Goal: Obtain resource: Download file/media

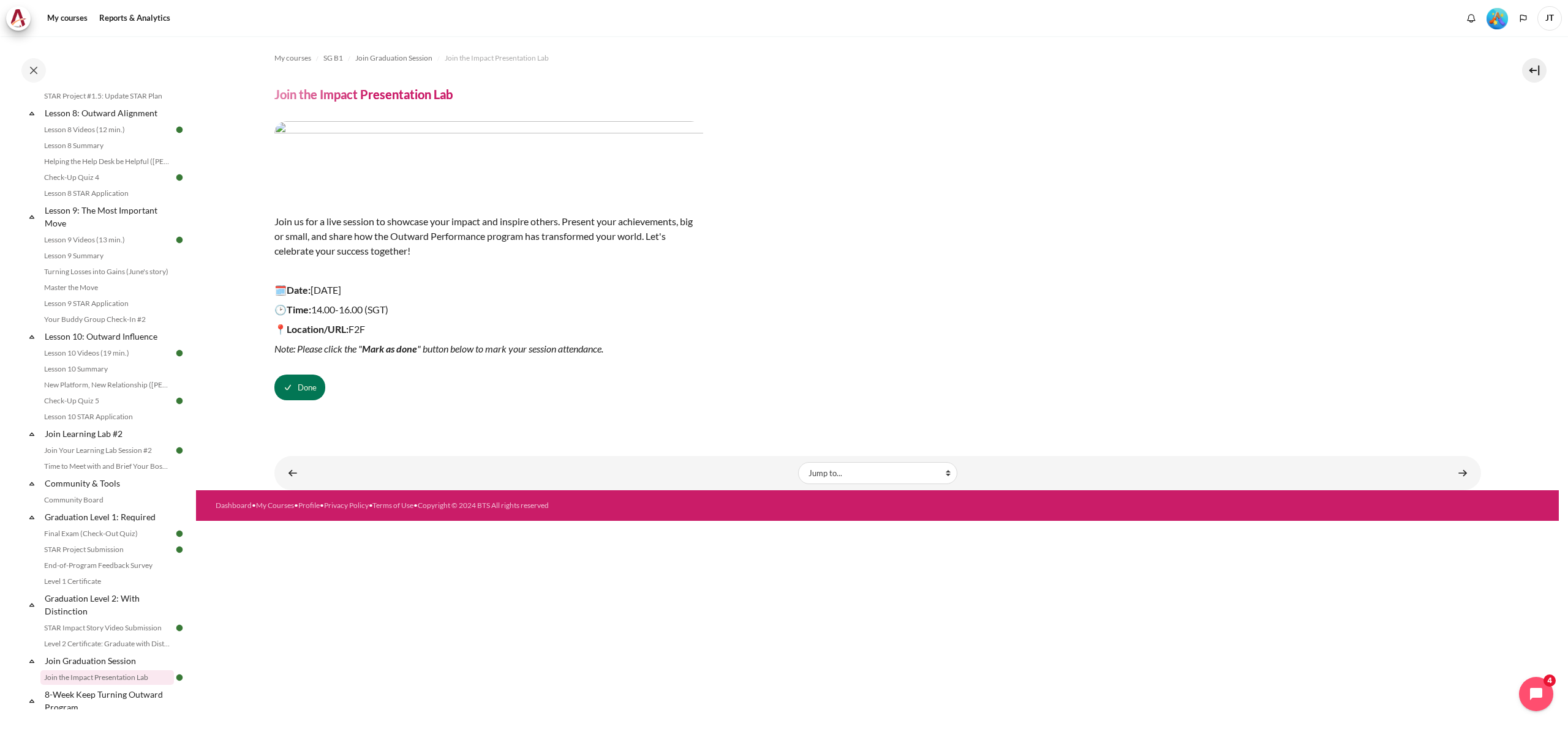
scroll to position [806, 0]
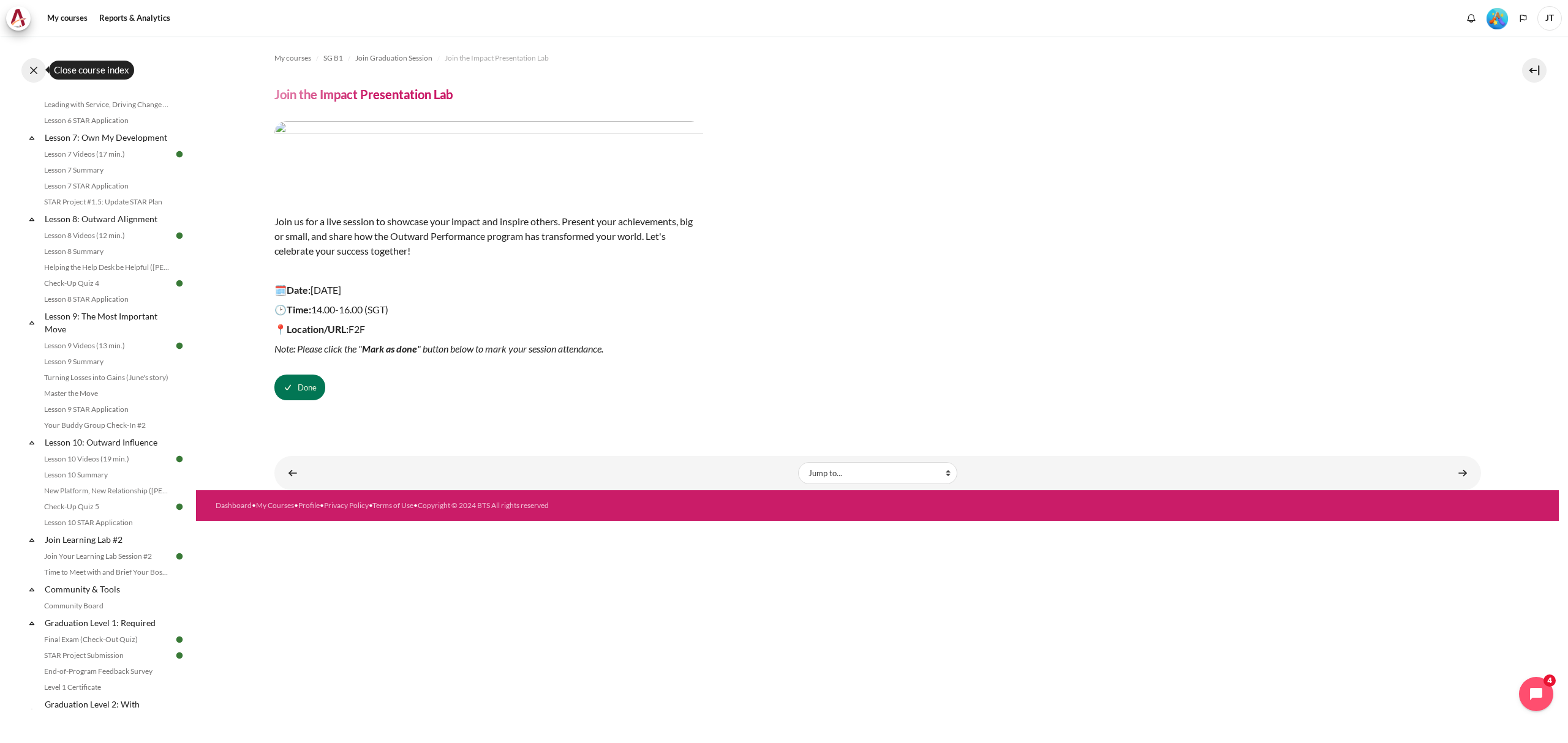
click at [35, 69] on button at bounding box center [34, 70] width 25 height 25
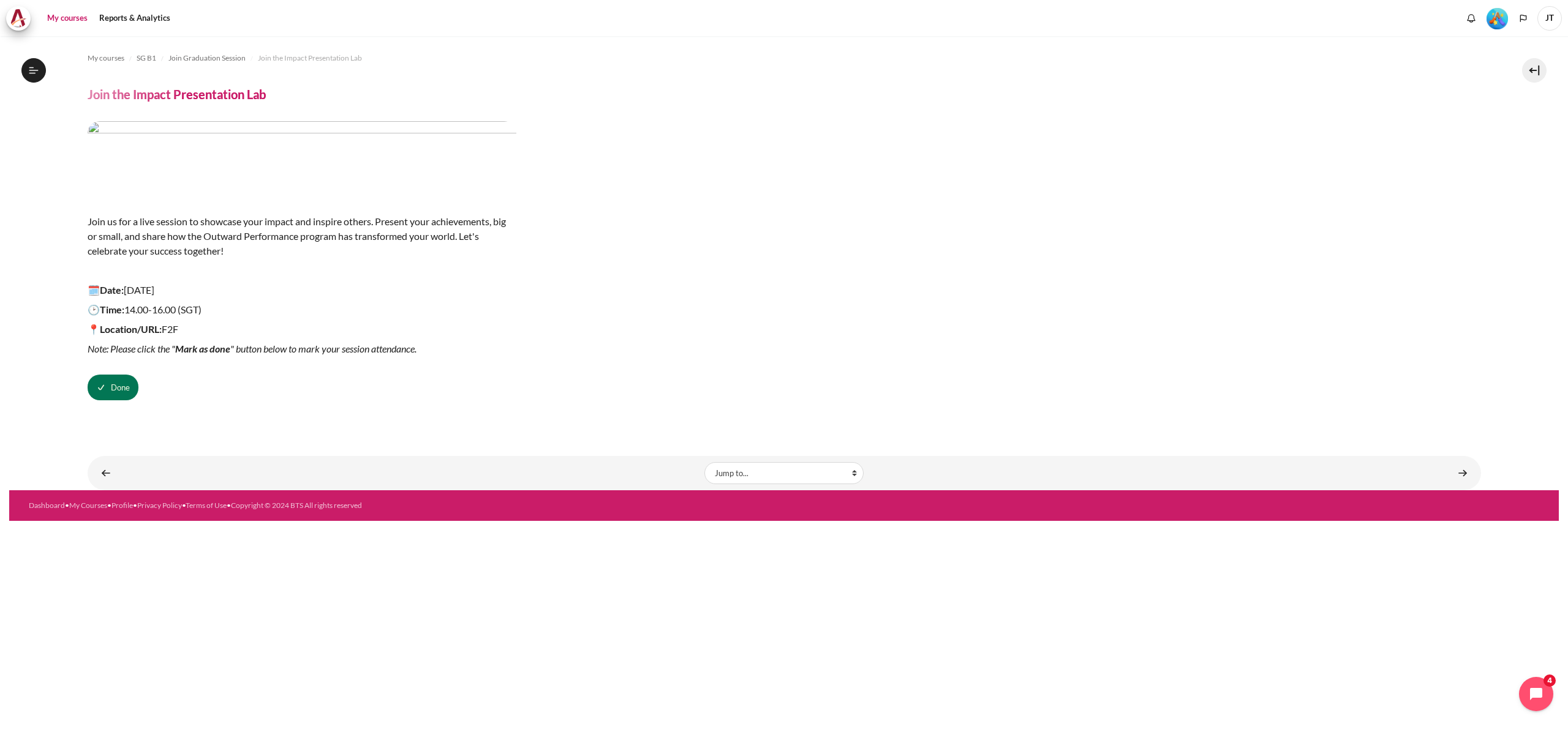
click at [82, 17] on link "My courses" at bounding box center [67, 18] width 49 height 25
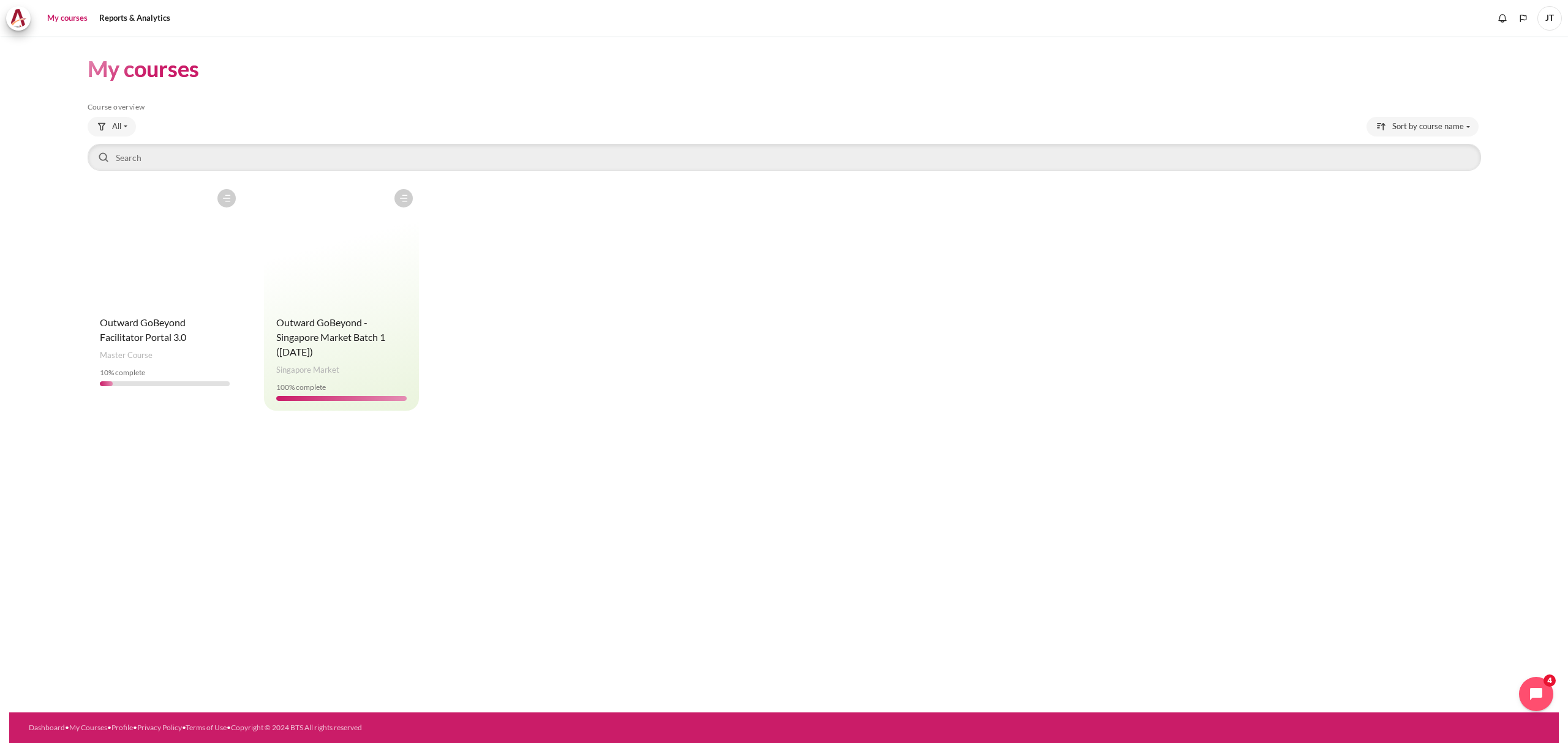
click at [206, 274] on figure "Content" at bounding box center [165, 244] width 155 height 123
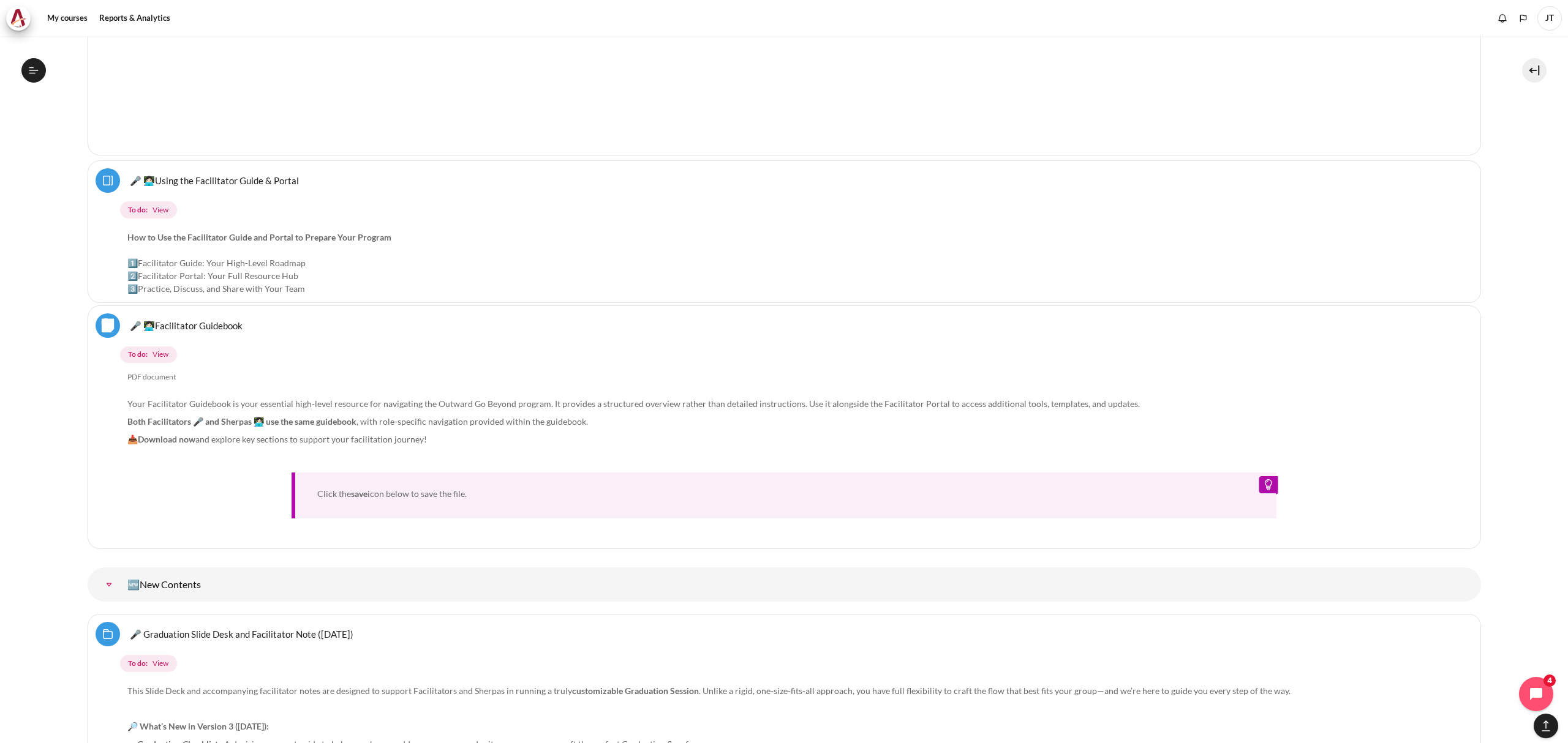
scroll to position [1469, 0]
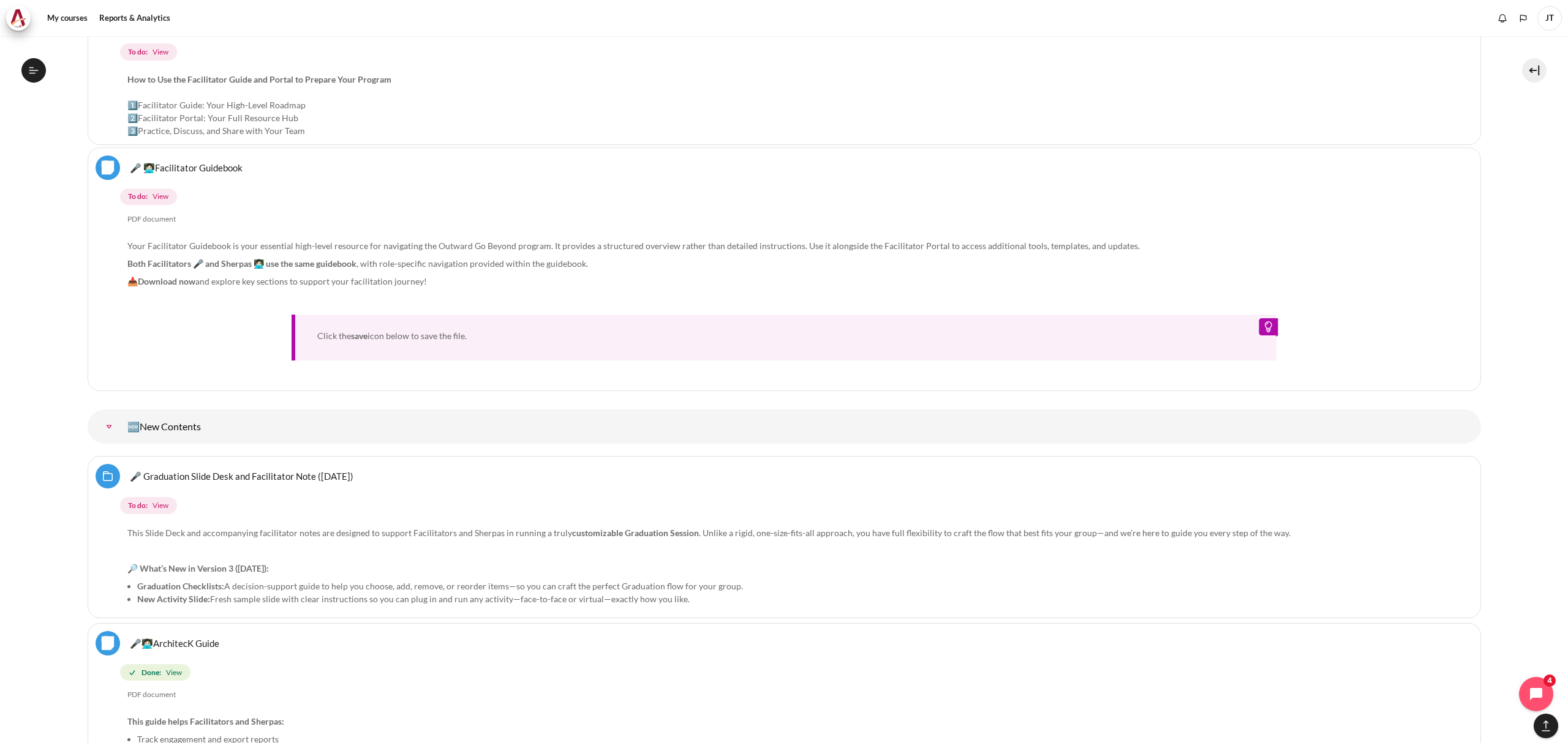
click at [410, 328] on div "Click the save icon below to save the file." at bounding box center [784, 338] width 985 height 46
click at [150, 278] on strong "Download now" at bounding box center [166, 281] width 58 height 10
click at [364, 331] on strong "save" at bounding box center [359, 336] width 17 height 10
click at [116, 424] on link "🆕New Contents" at bounding box center [109, 426] width 25 height 25
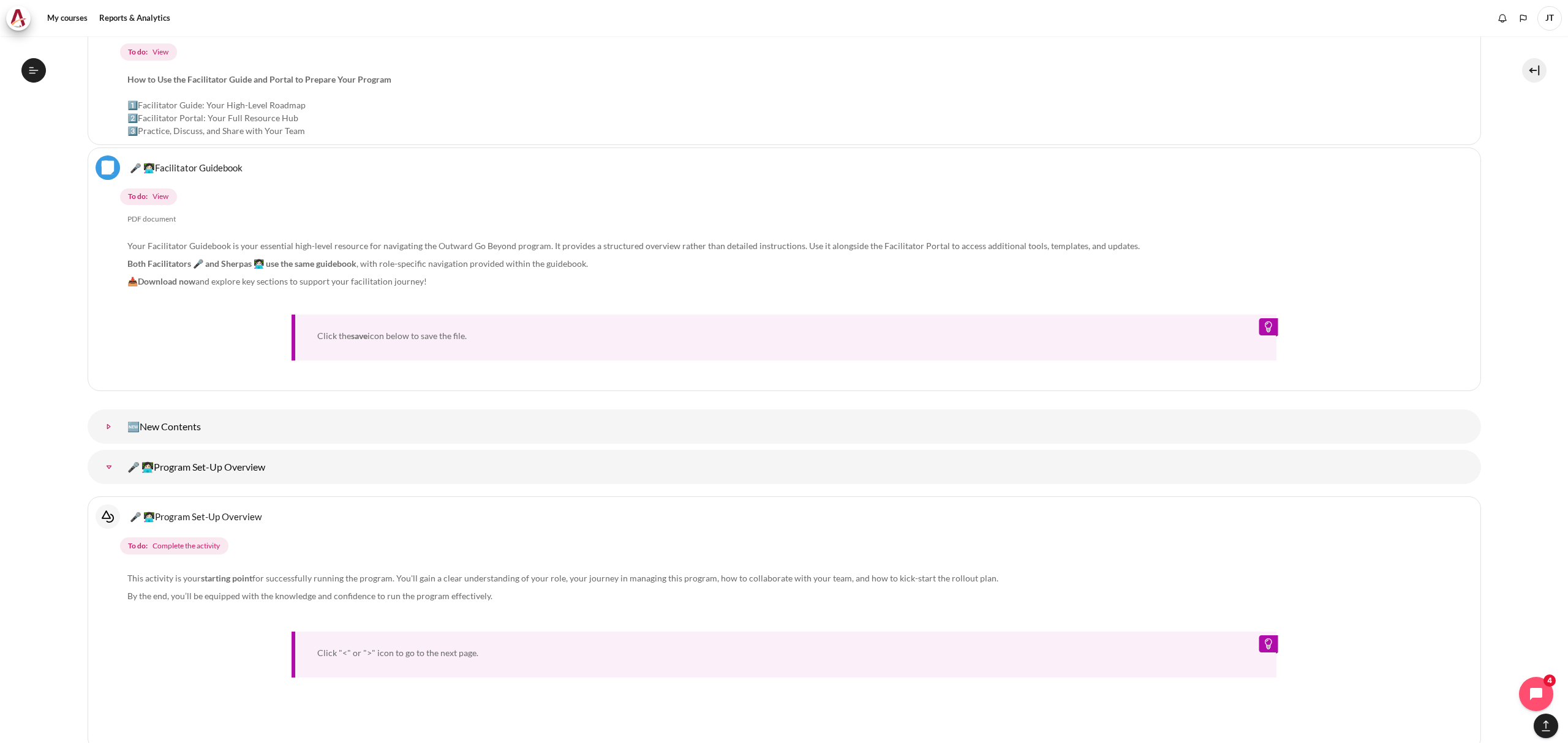
click at [116, 424] on link "🆕New Contents" at bounding box center [109, 426] width 25 height 25
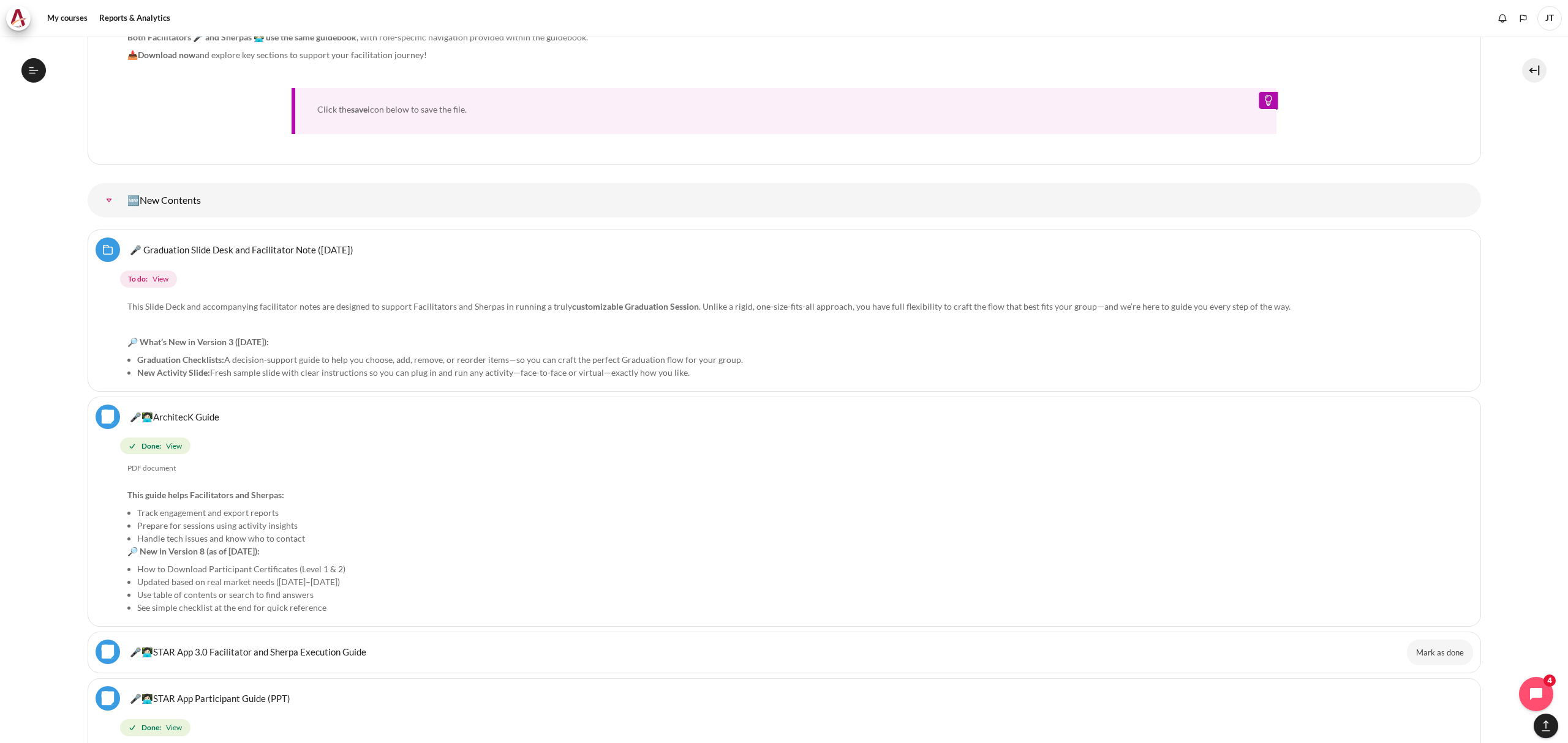
scroll to position [1714, 0]
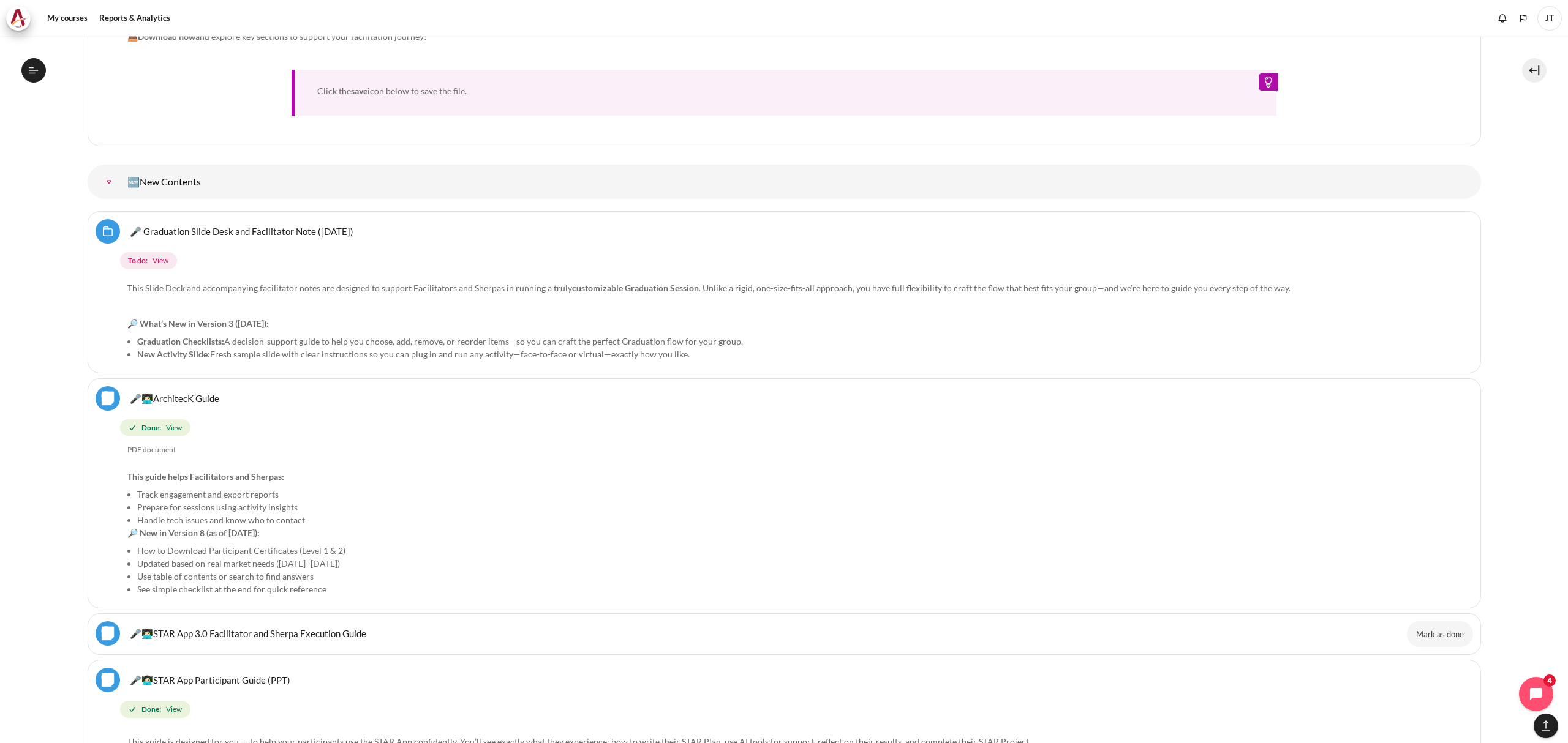
click at [130, 392] on link "🎤👩🏻‍💻ArchitecK Guide File" at bounding box center [174, 398] width 90 height 12
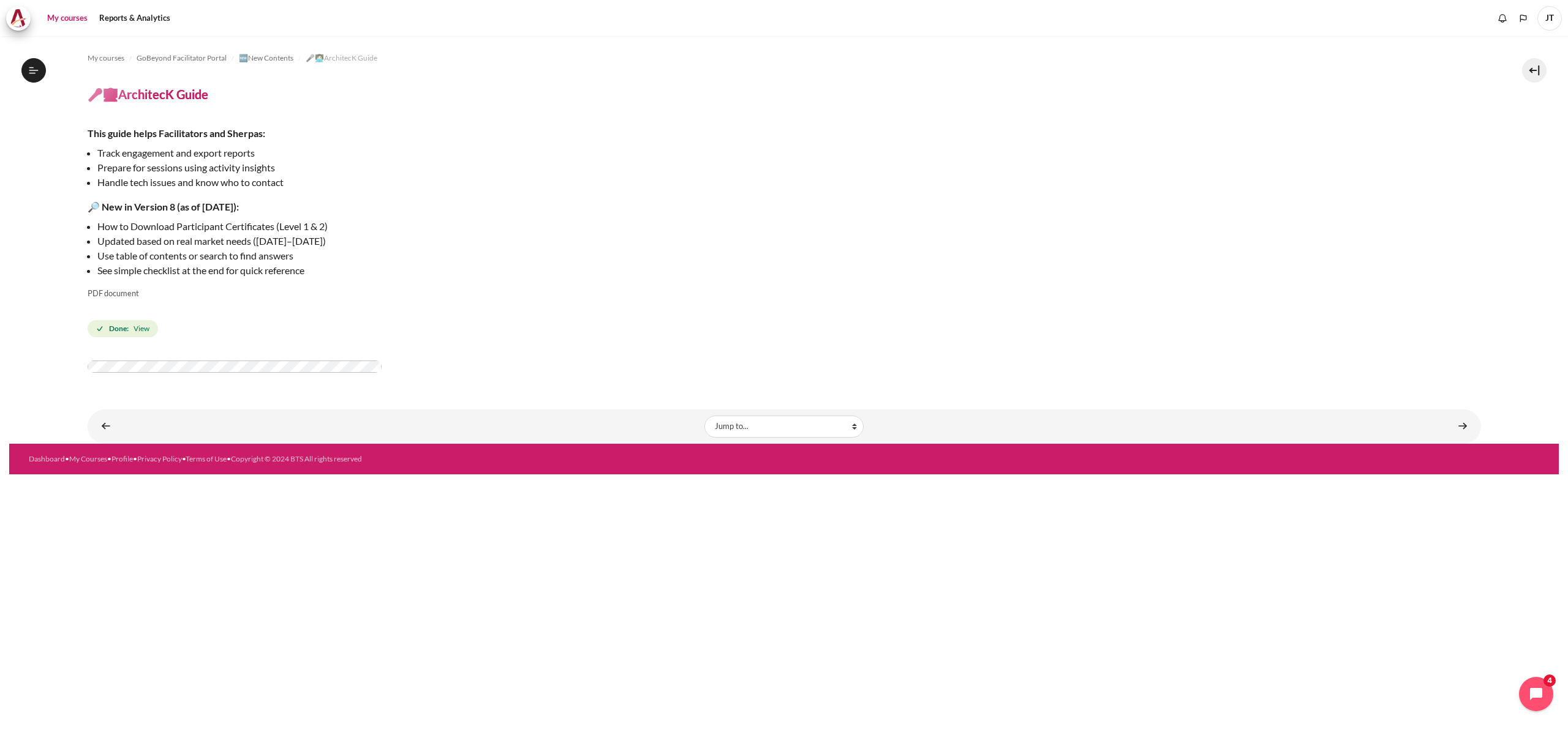
click at [77, 15] on link "My courses" at bounding box center [67, 18] width 49 height 25
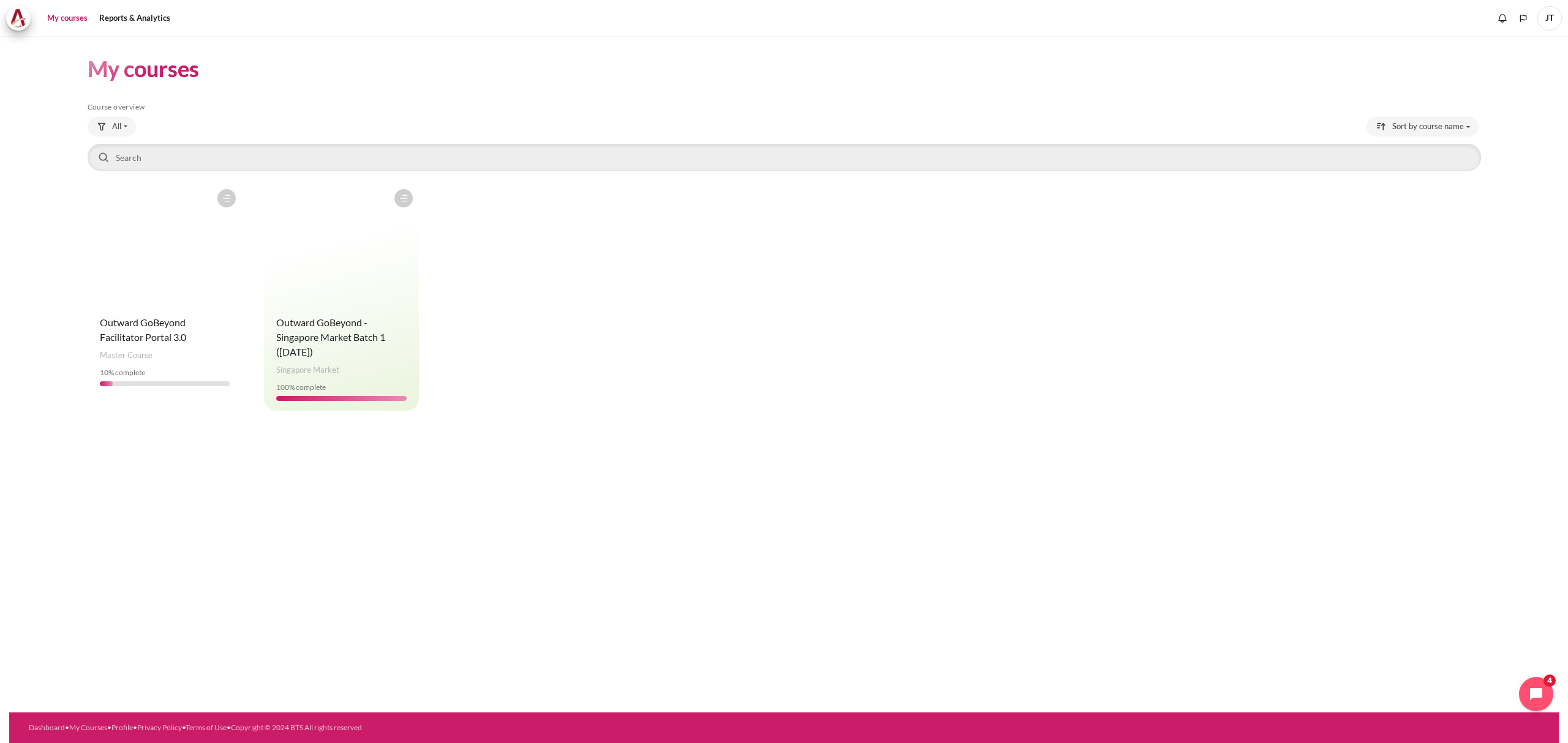
click at [314, 290] on figure "Content" at bounding box center [342, 244] width 155 height 123
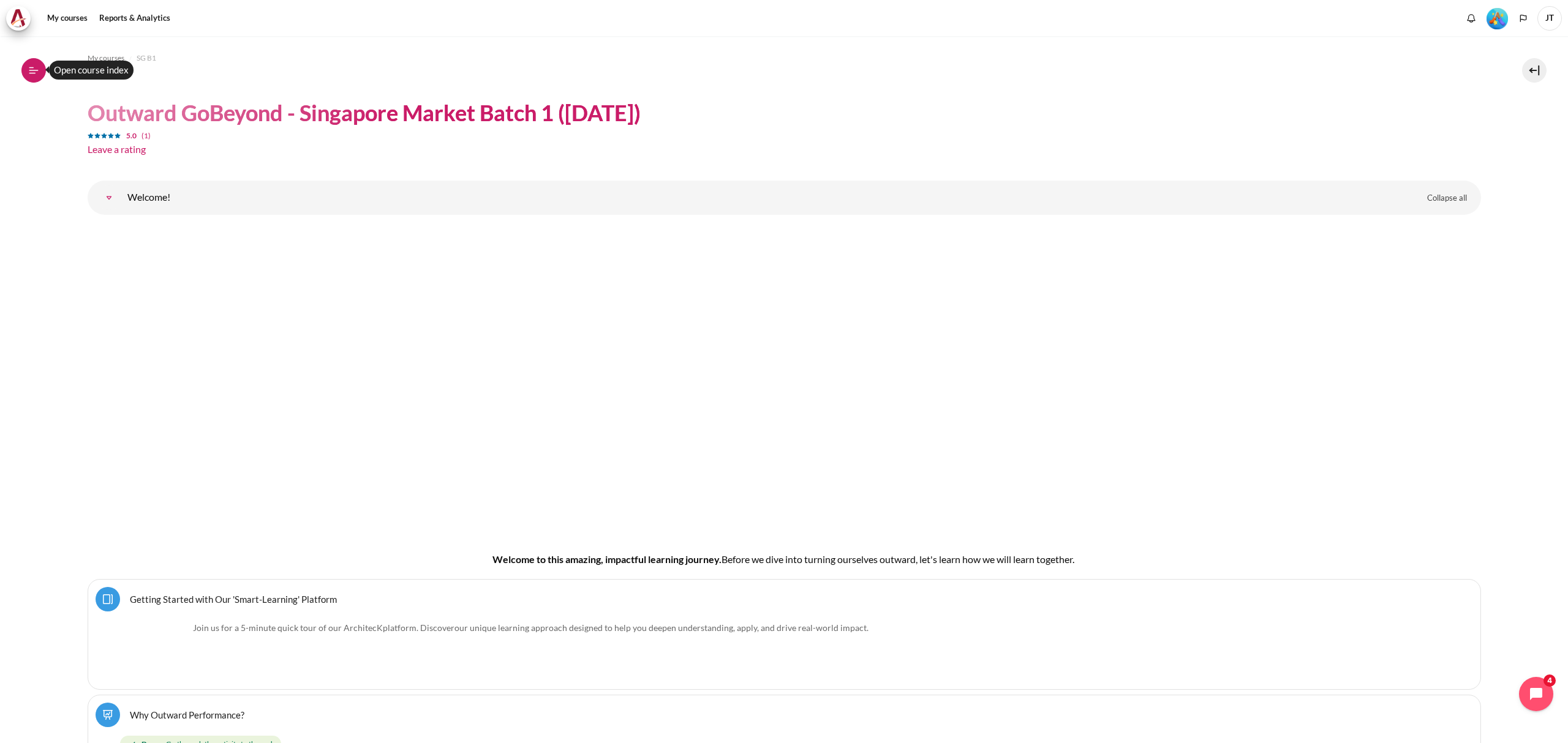
click at [33, 77] on button "Open course index" at bounding box center [34, 70] width 25 height 25
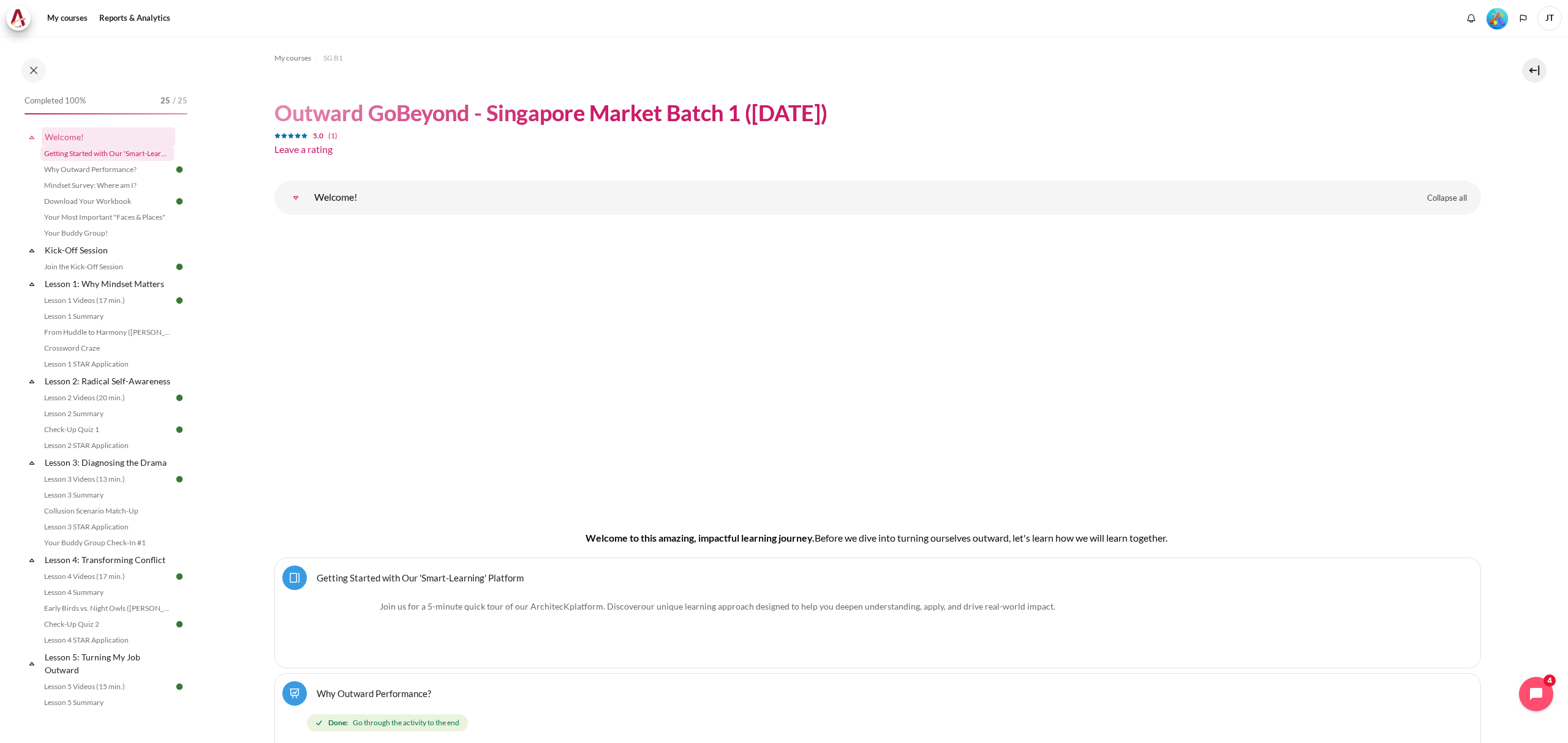
click at [92, 157] on link "Getting Started with Our 'Smart-Learning' Platform" at bounding box center [108, 153] width 133 height 15
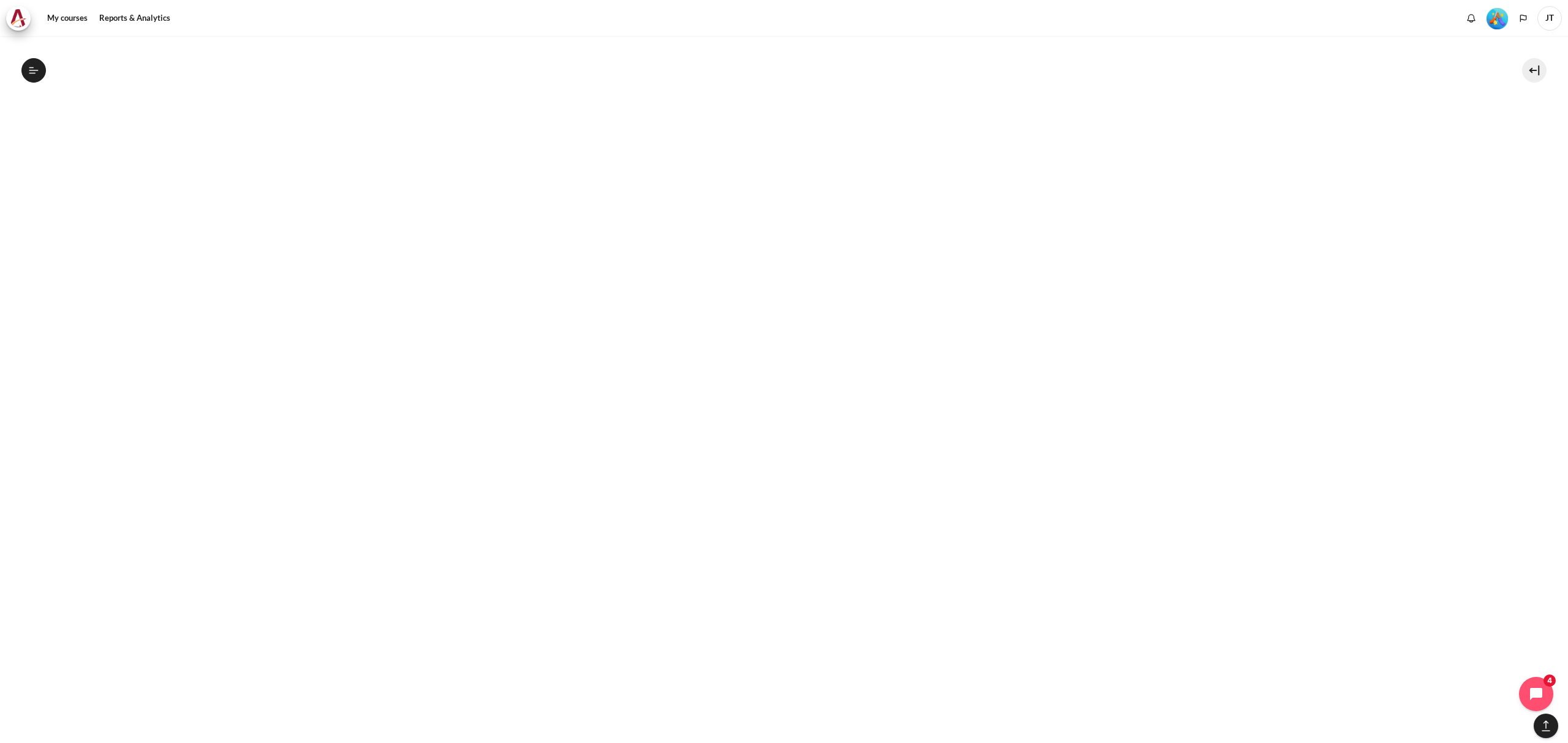
scroll to position [897, 0]
click at [38, 74] on icon at bounding box center [33, 70] width 11 height 11
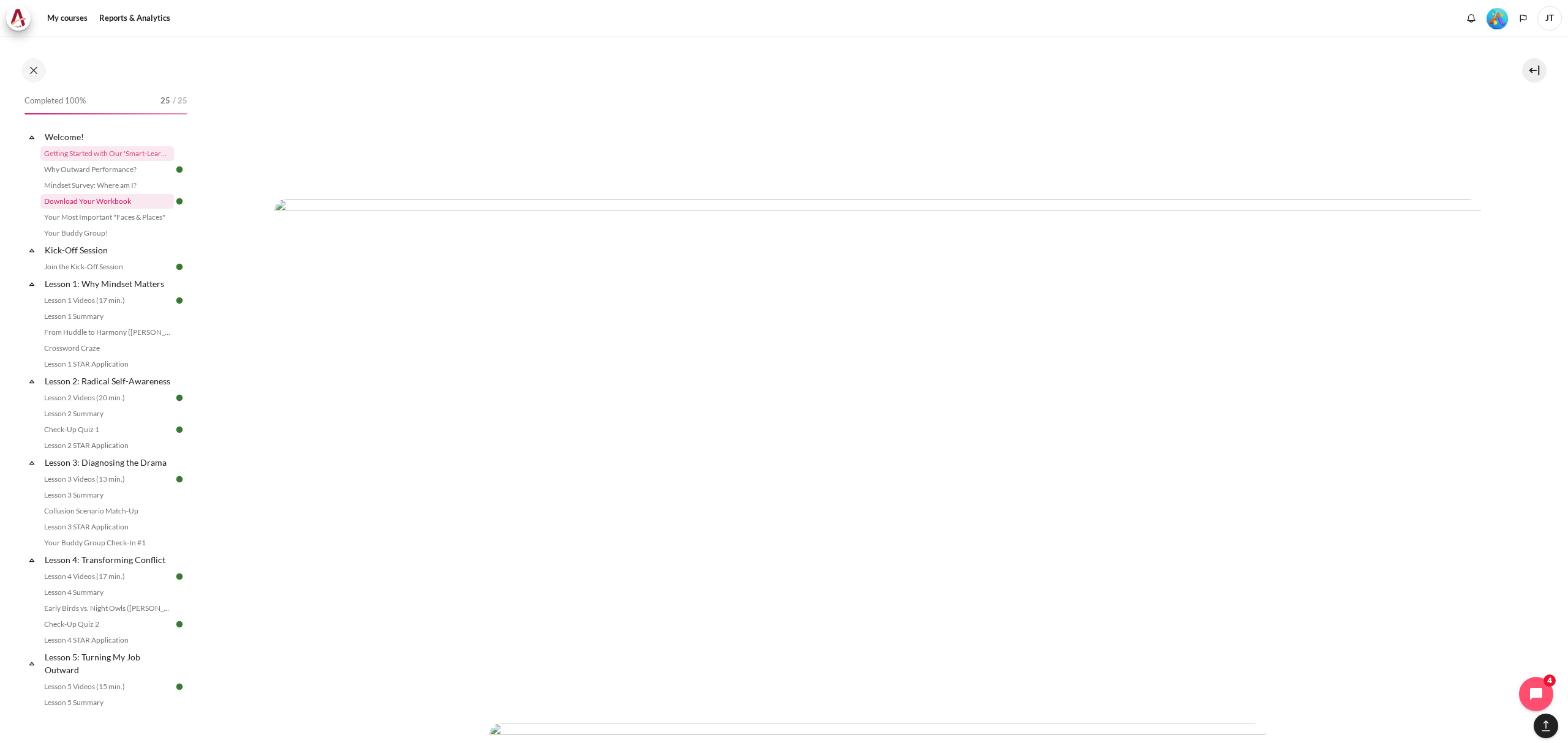
click at [97, 199] on link "Download Your Workbook" at bounding box center [108, 201] width 133 height 15
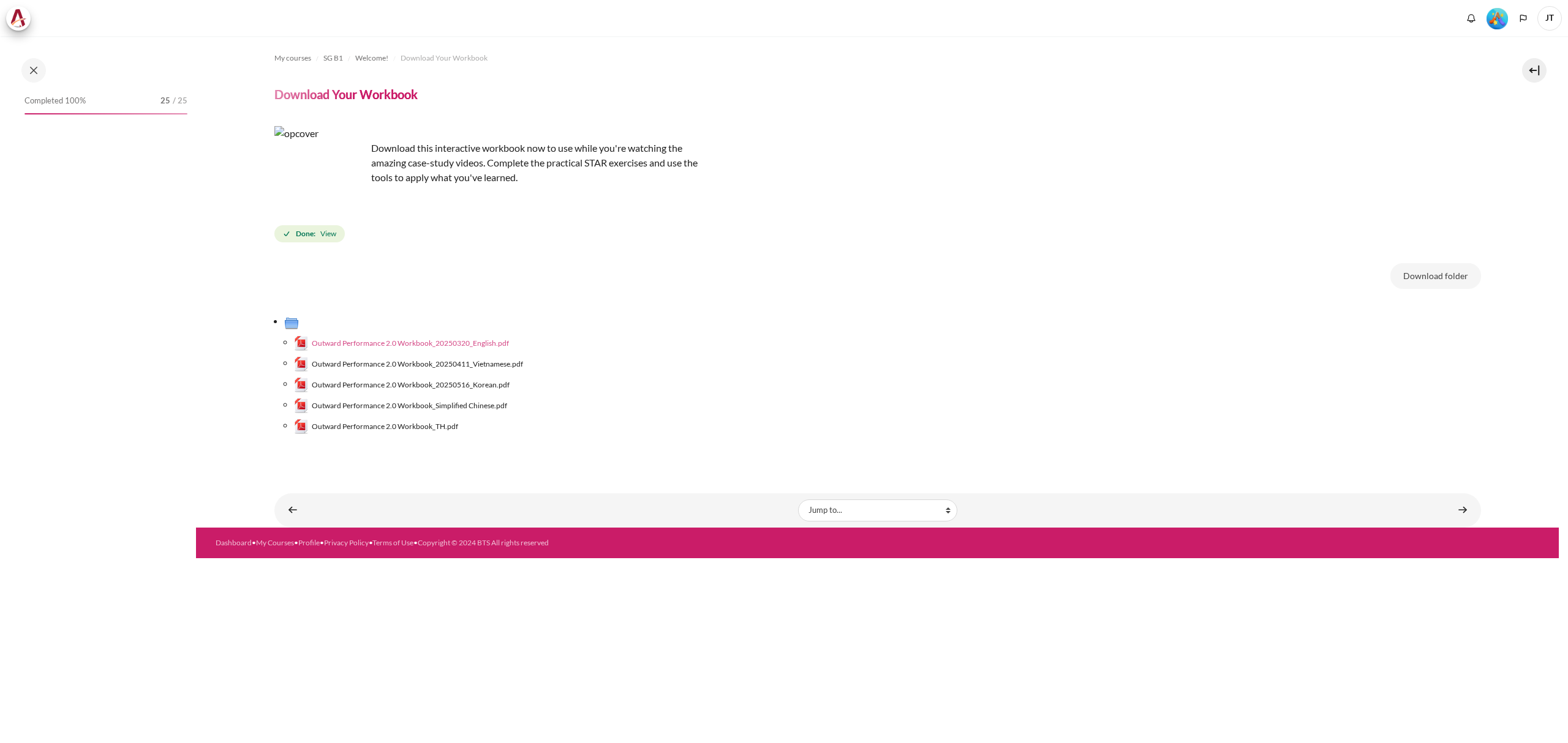
click at [445, 342] on span "Outward Performance 2.0 Workbook_20250320_English.pdf" at bounding box center [410, 343] width 197 height 11
